Goal: Browse casually

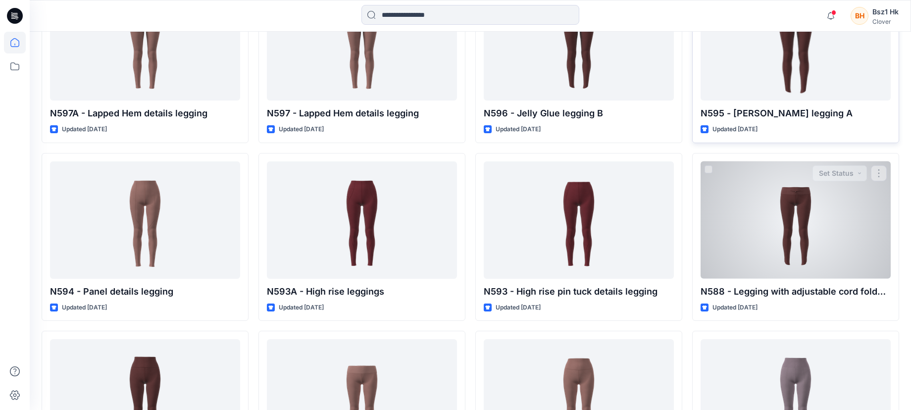
scroll to position [3046, 0]
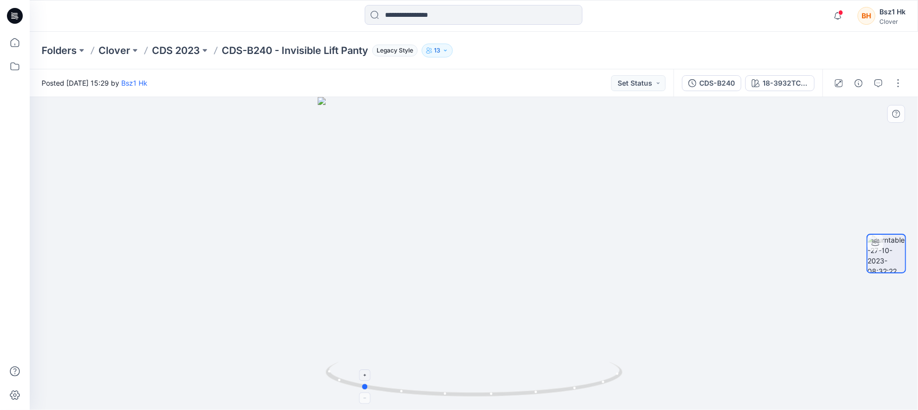
drag, startPoint x: 552, startPoint y: 390, endPoint x: 460, endPoint y: 384, distance: 91.3
click at [460, 384] on icon at bounding box center [476, 380] width 300 height 37
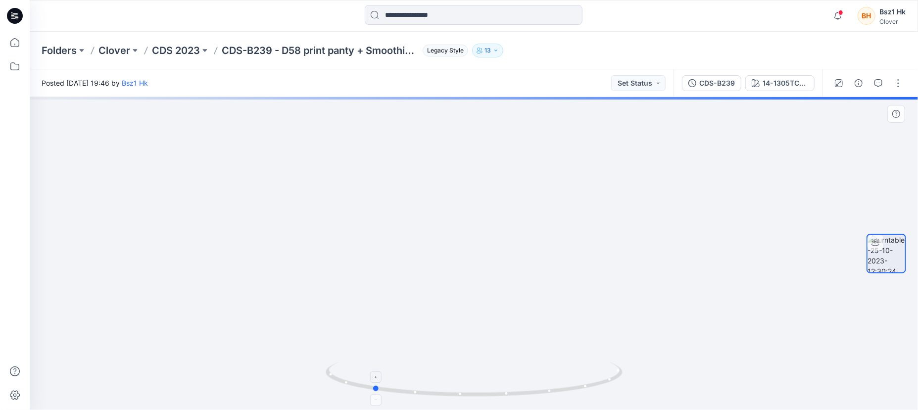
drag, startPoint x: 605, startPoint y: 389, endPoint x: 503, endPoint y: 379, distance: 102.0
click at [503, 379] on icon at bounding box center [476, 380] width 300 height 37
